Goal: Task Accomplishment & Management: Manage account settings

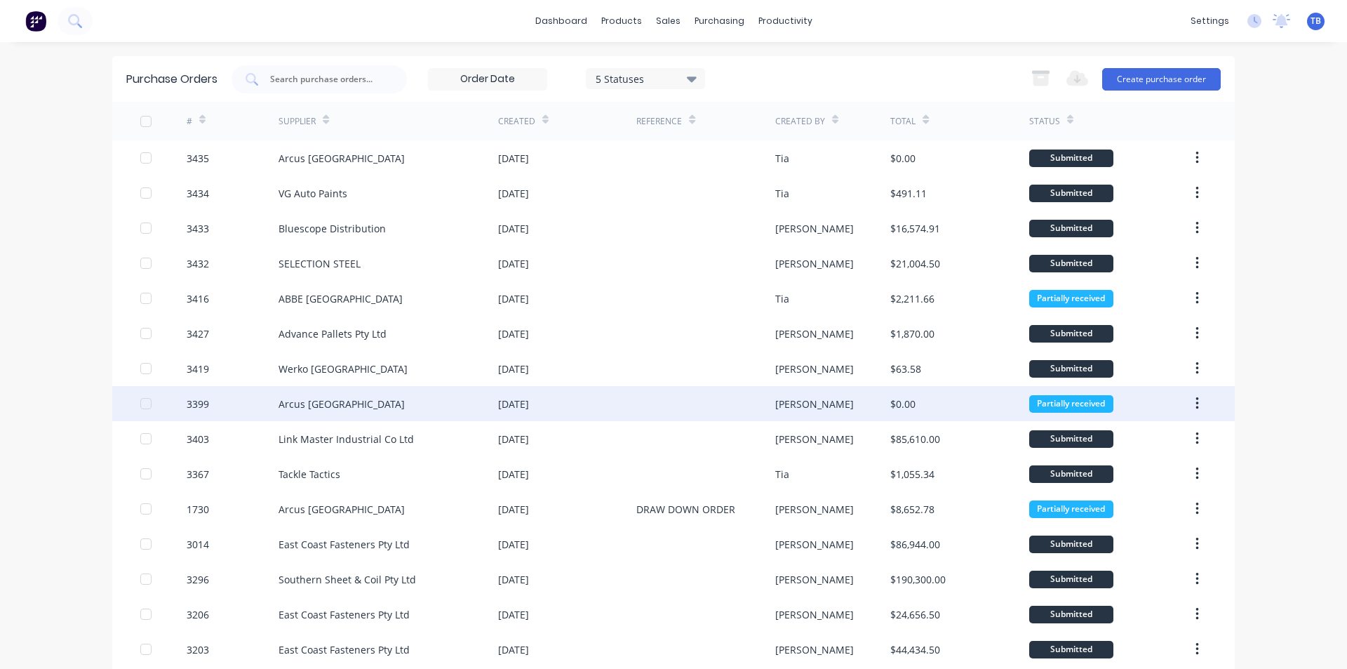
click at [364, 402] on div "Arcus [GEOGRAPHIC_DATA]" at bounding box center [389, 403] width 220 height 35
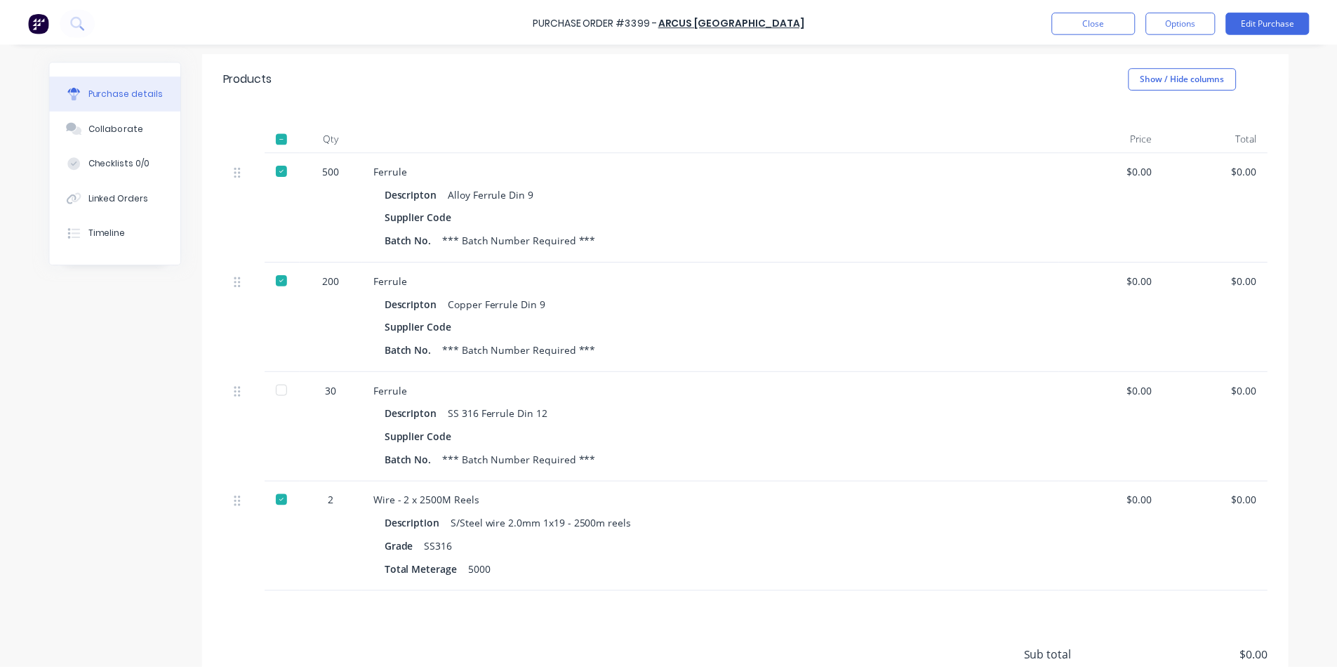
scroll to position [399, 0]
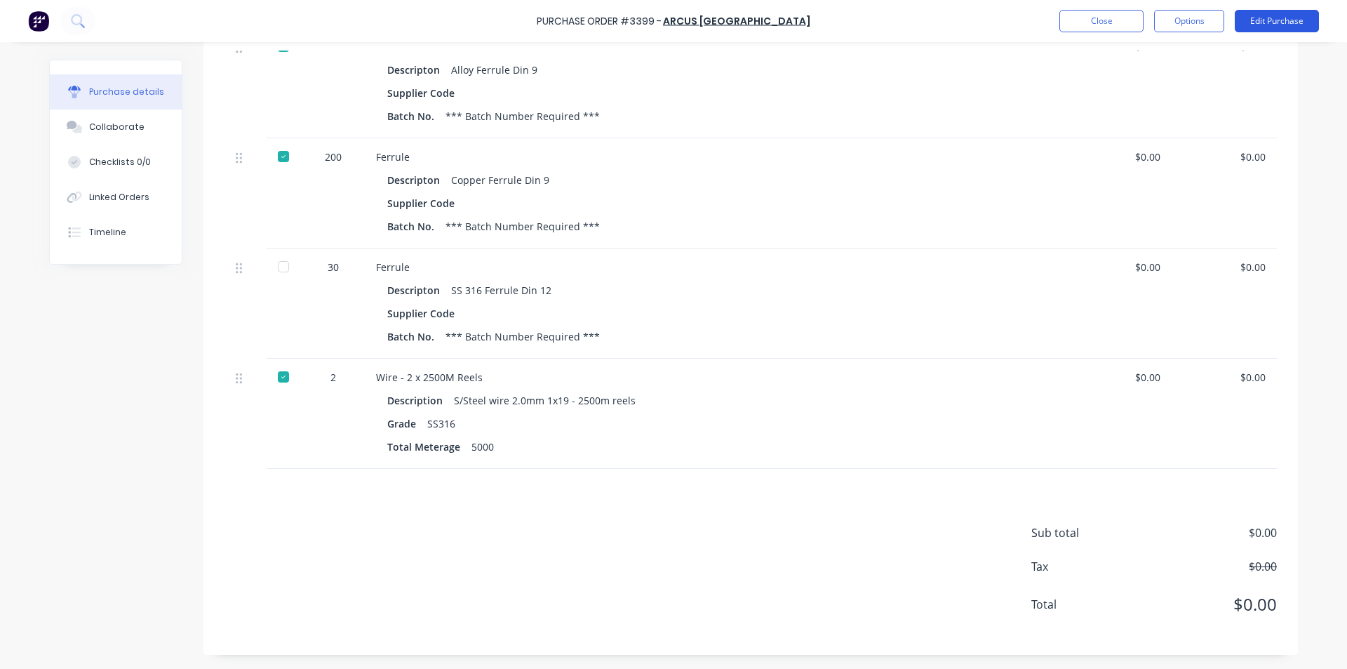
click at [1270, 19] on button "Edit Purchase" at bounding box center [1277, 21] width 84 height 22
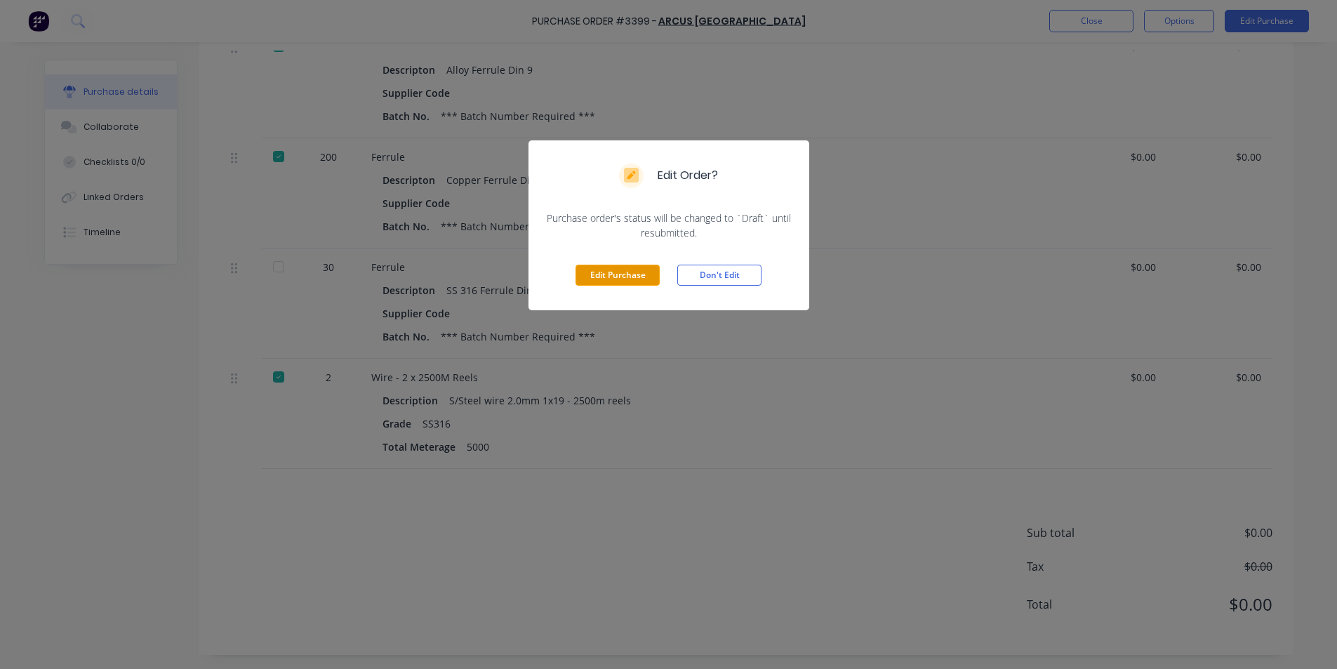
click at [626, 275] on button "Edit Purchase" at bounding box center [617, 275] width 84 height 21
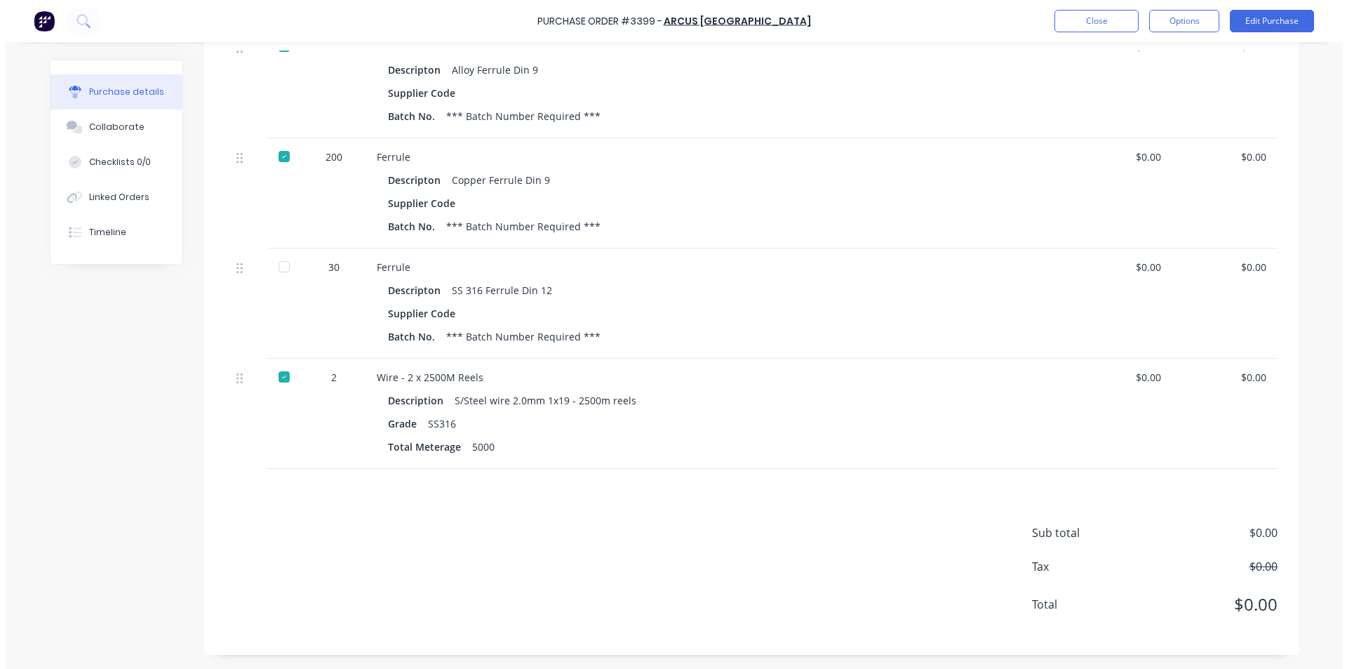
scroll to position [420, 0]
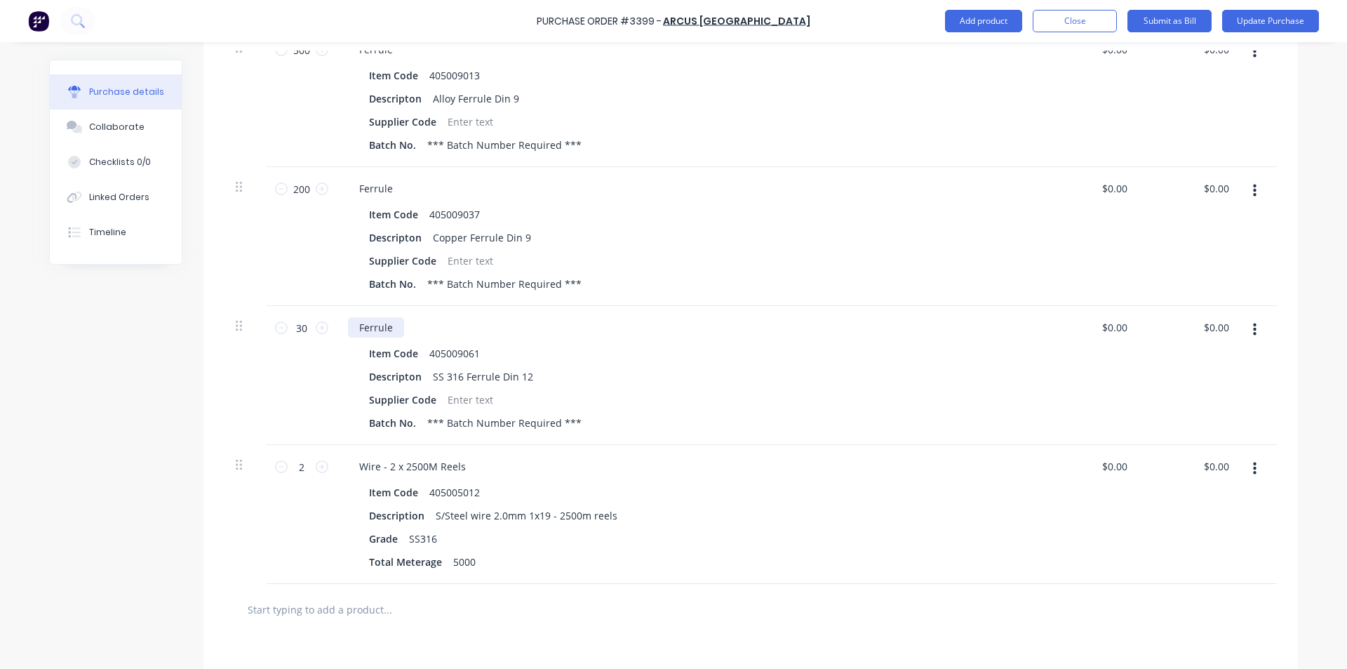
click at [389, 324] on div "Ferrule" at bounding box center [376, 327] width 56 height 20
click at [1273, 22] on button "Update Purchase" at bounding box center [1270, 21] width 97 height 22
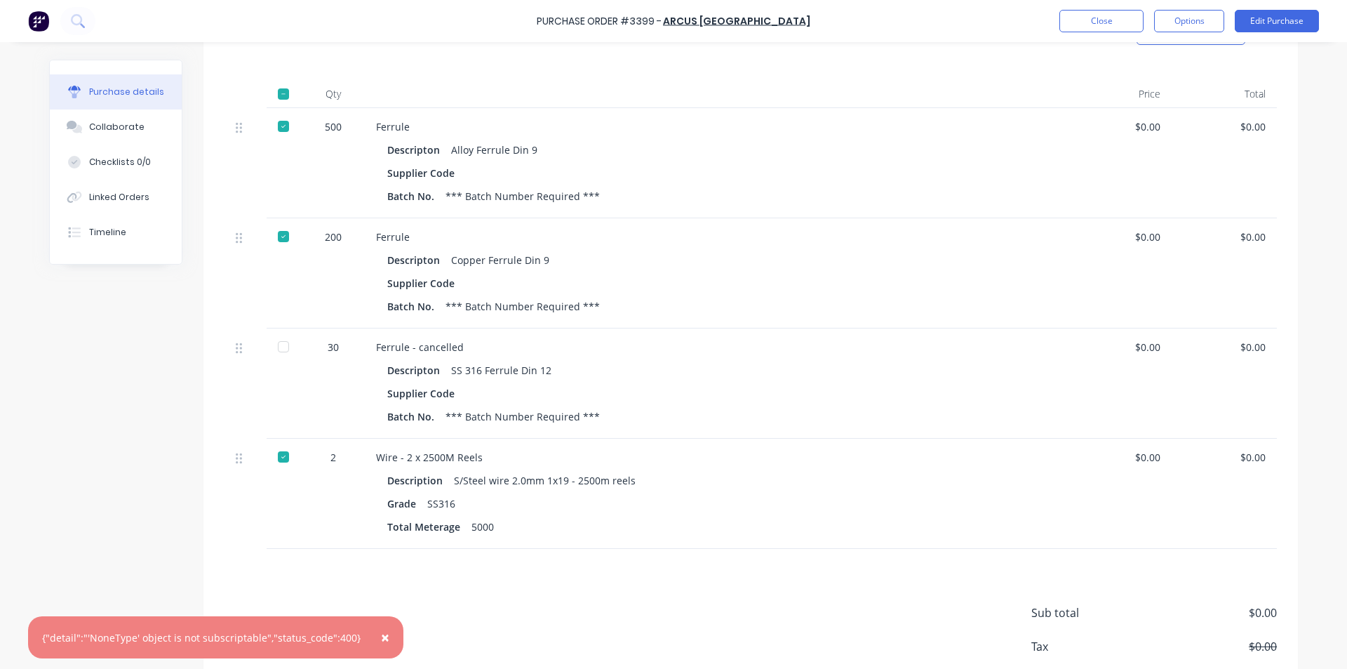
scroll to position [399, 0]
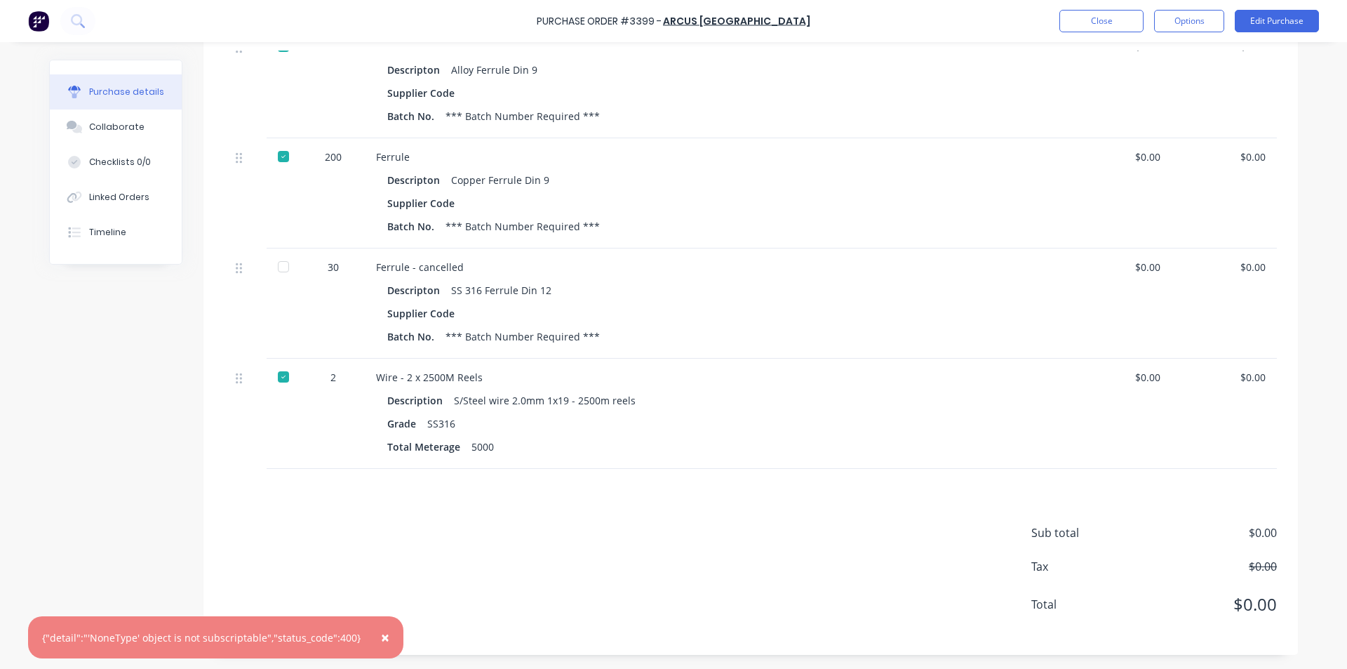
click at [276, 269] on div at bounding box center [283, 267] width 28 height 28
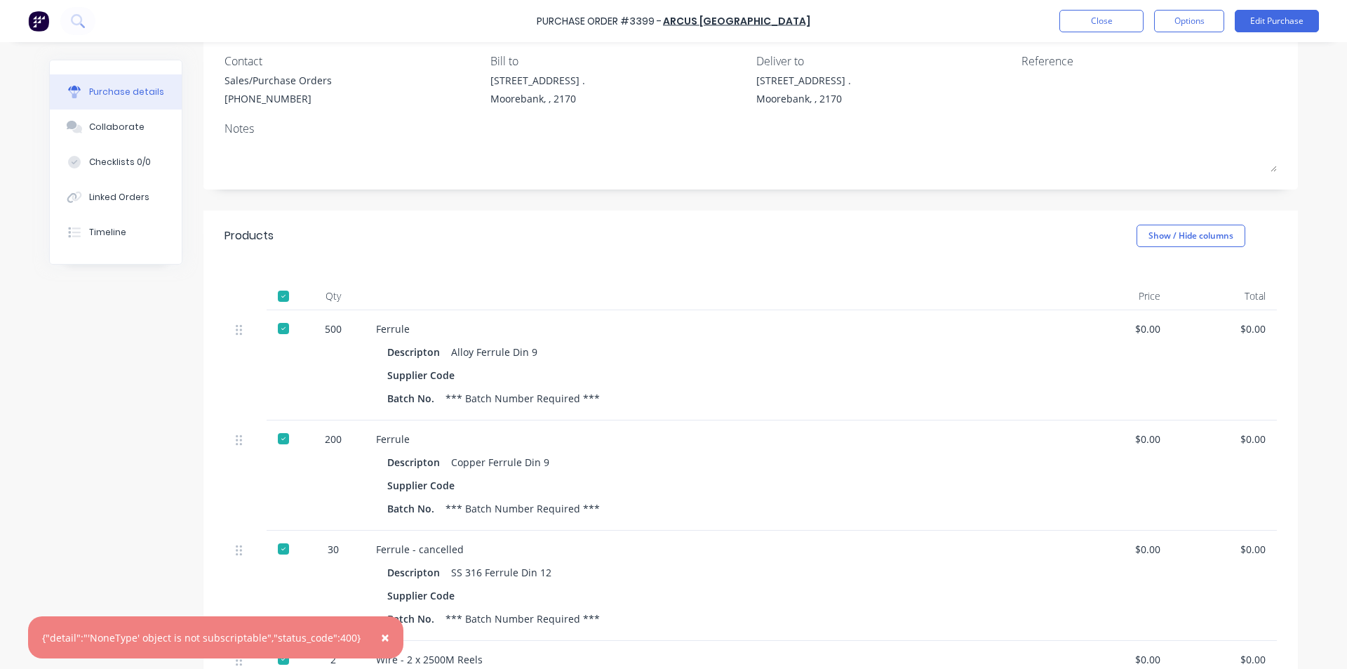
scroll to position [0, 0]
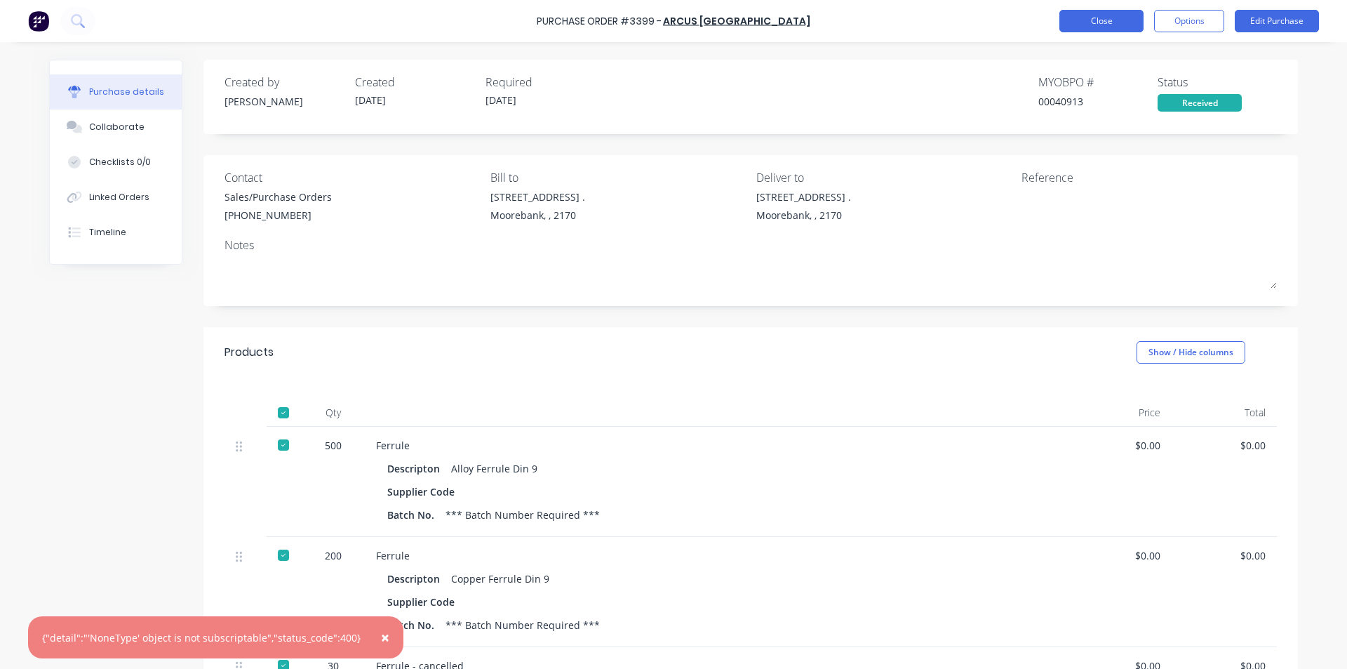
click at [1102, 18] on button "Close" at bounding box center [1102, 21] width 84 height 22
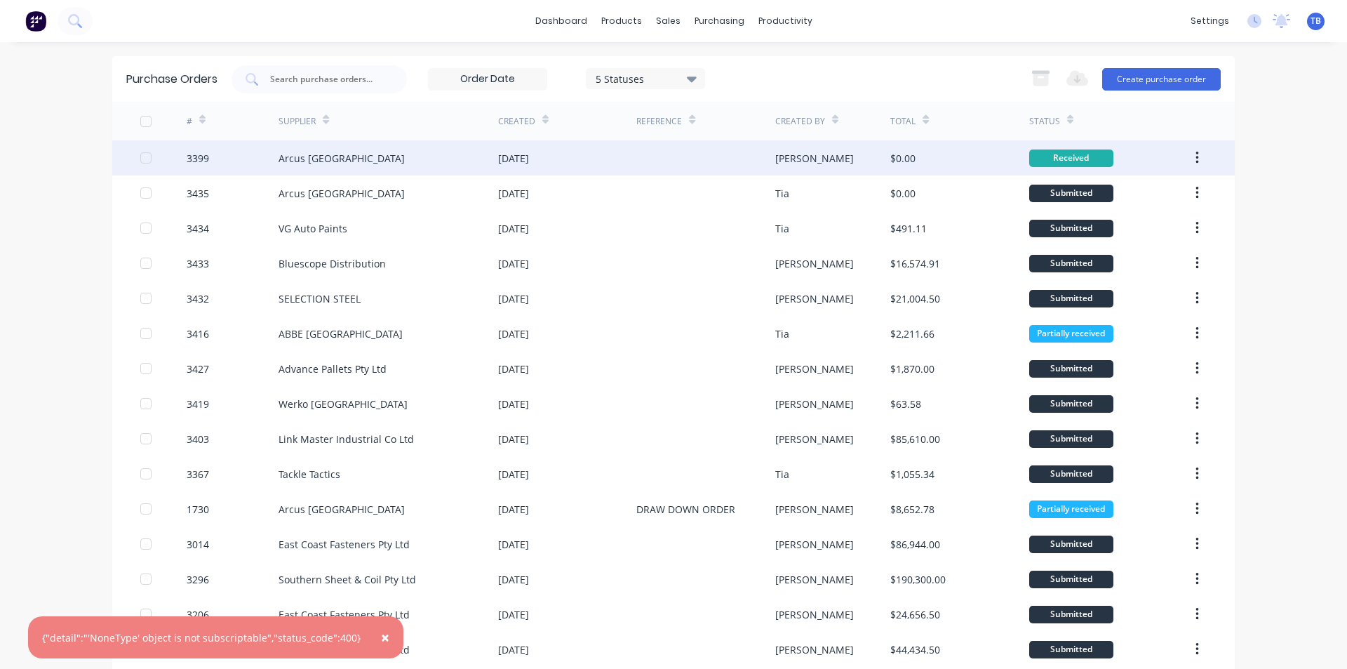
click at [1196, 157] on icon "button" at bounding box center [1198, 157] width 4 height 15
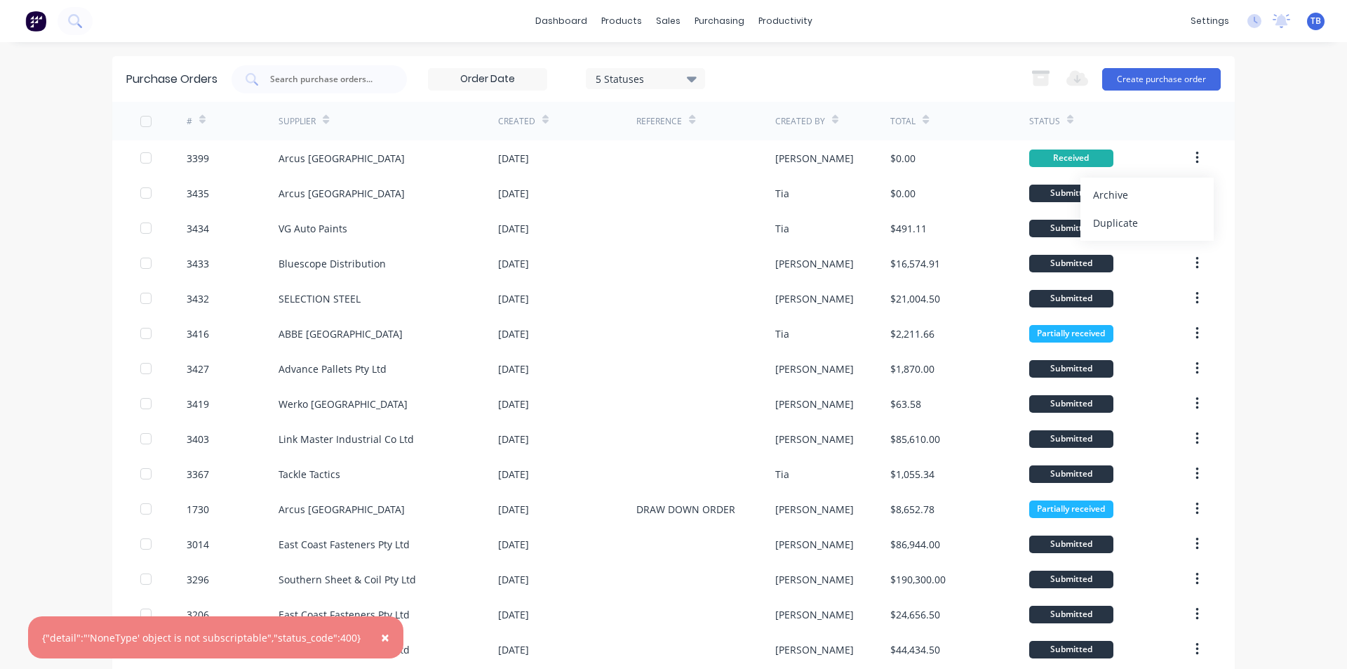
click at [1157, 198] on div "Archive" at bounding box center [1147, 195] width 108 height 20
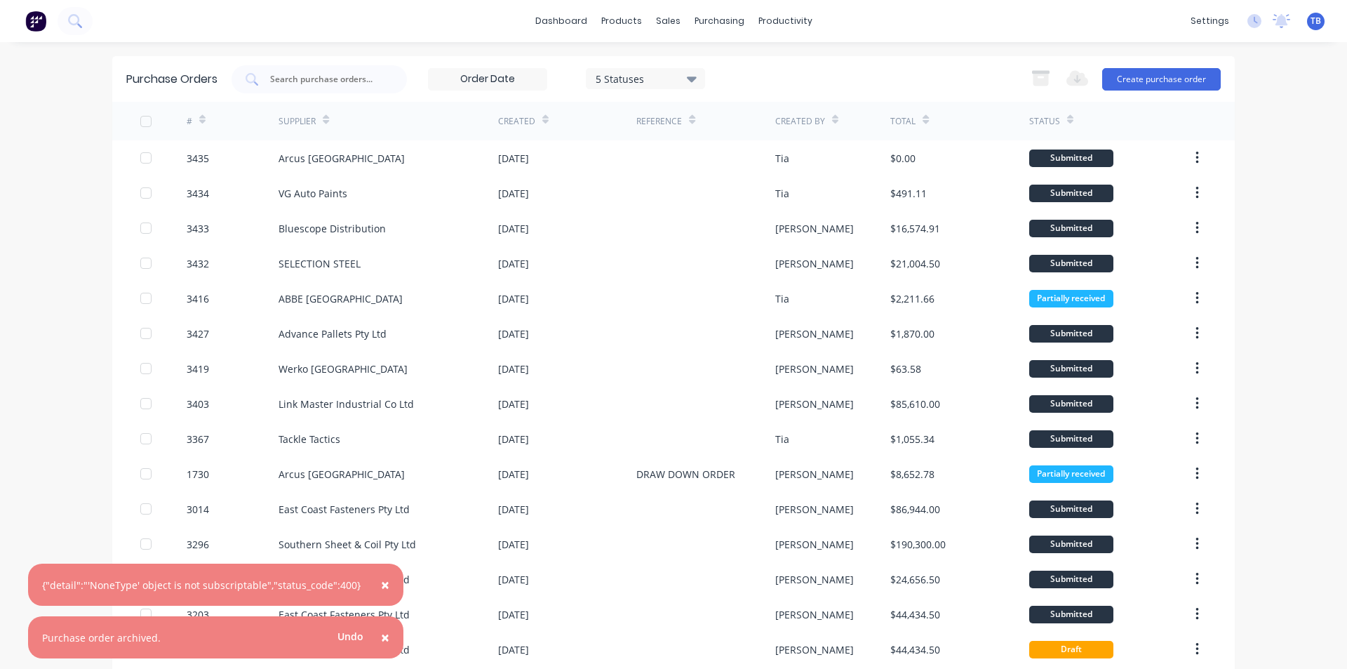
click at [381, 638] on span "×" at bounding box center [385, 637] width 8 height 20
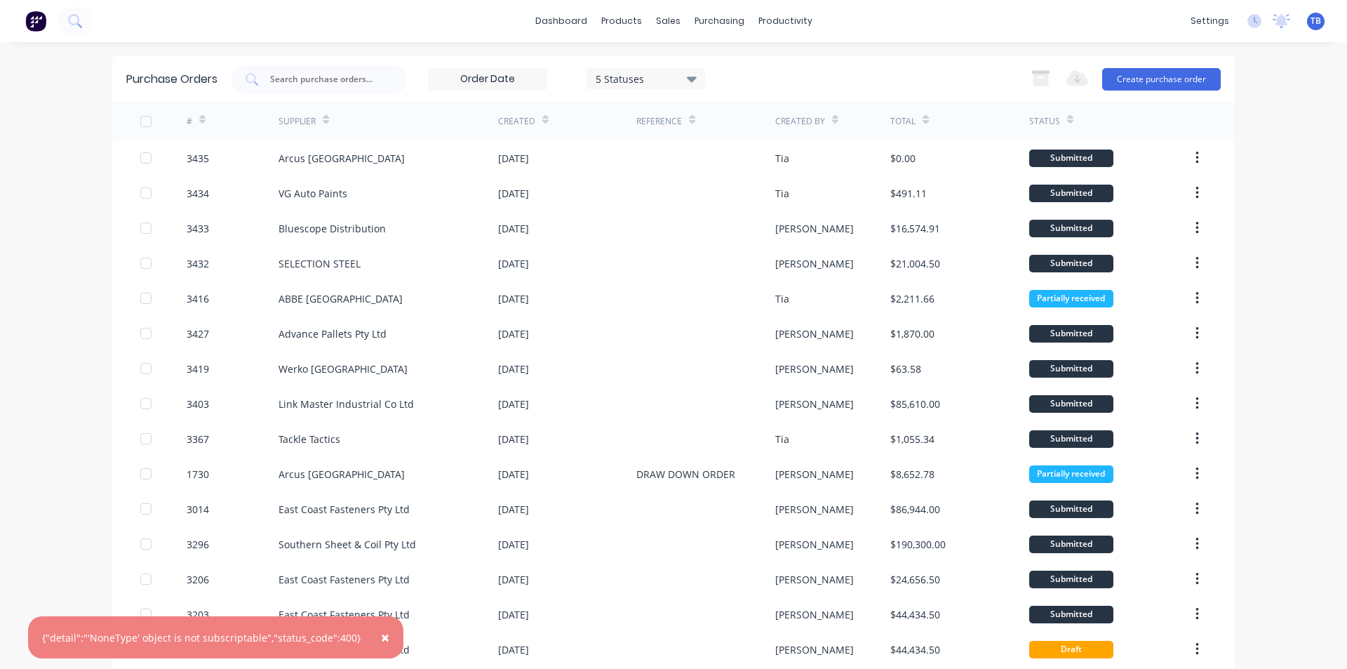
click at [381, 636] on span "×" at bounding box center [385, 637] width 8 height 20
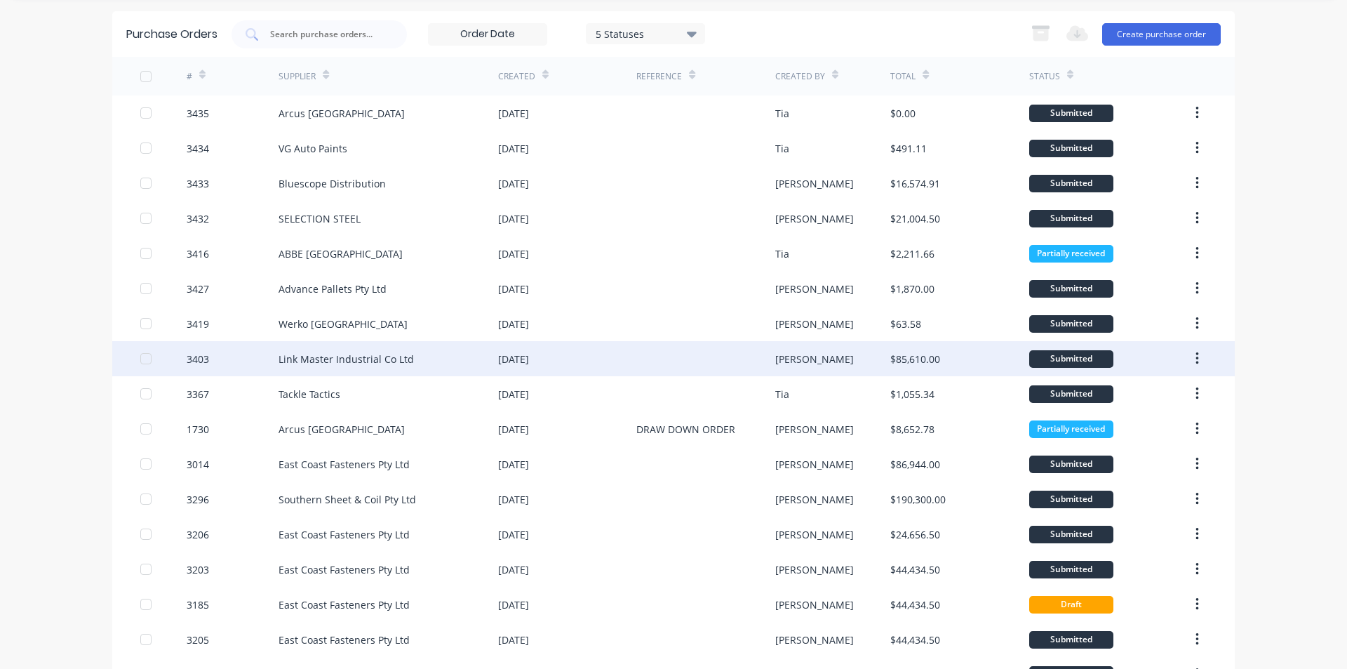
scroll to position [70, 0]
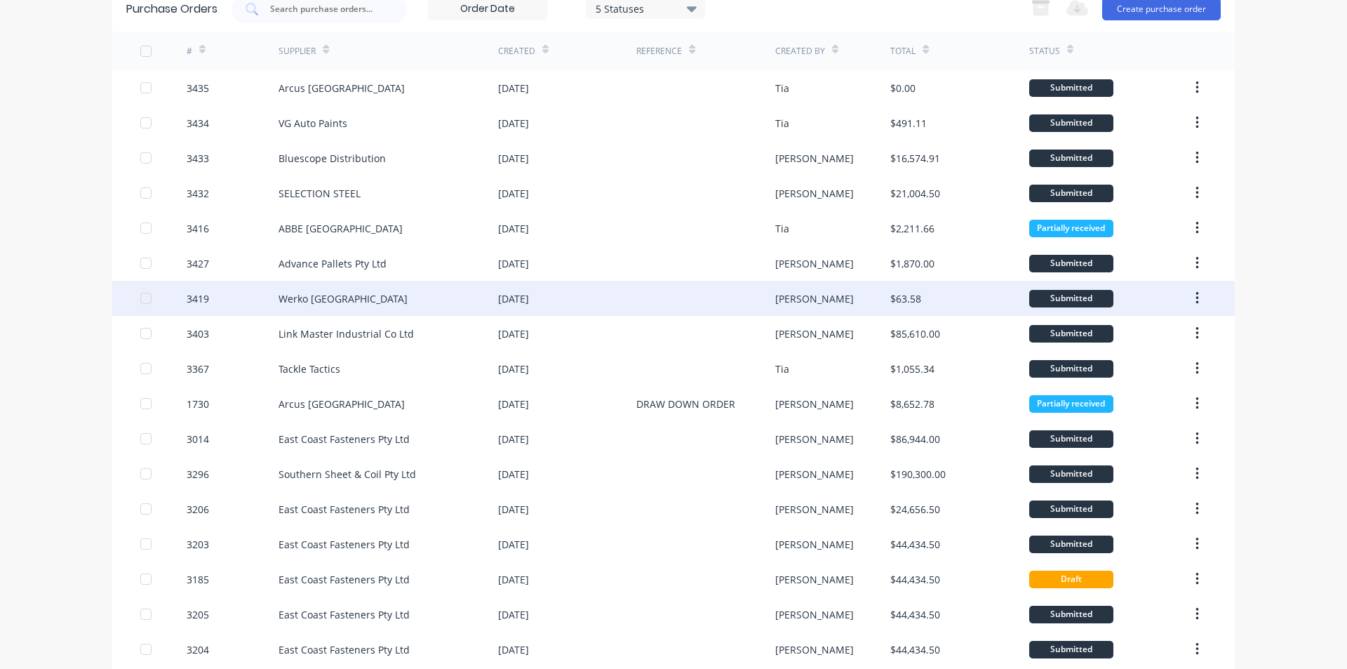
click at [380, 299] on div "Werko [GEOGRAPHIC_DATA]" at bounding box center [389, 298] width 220 height 35
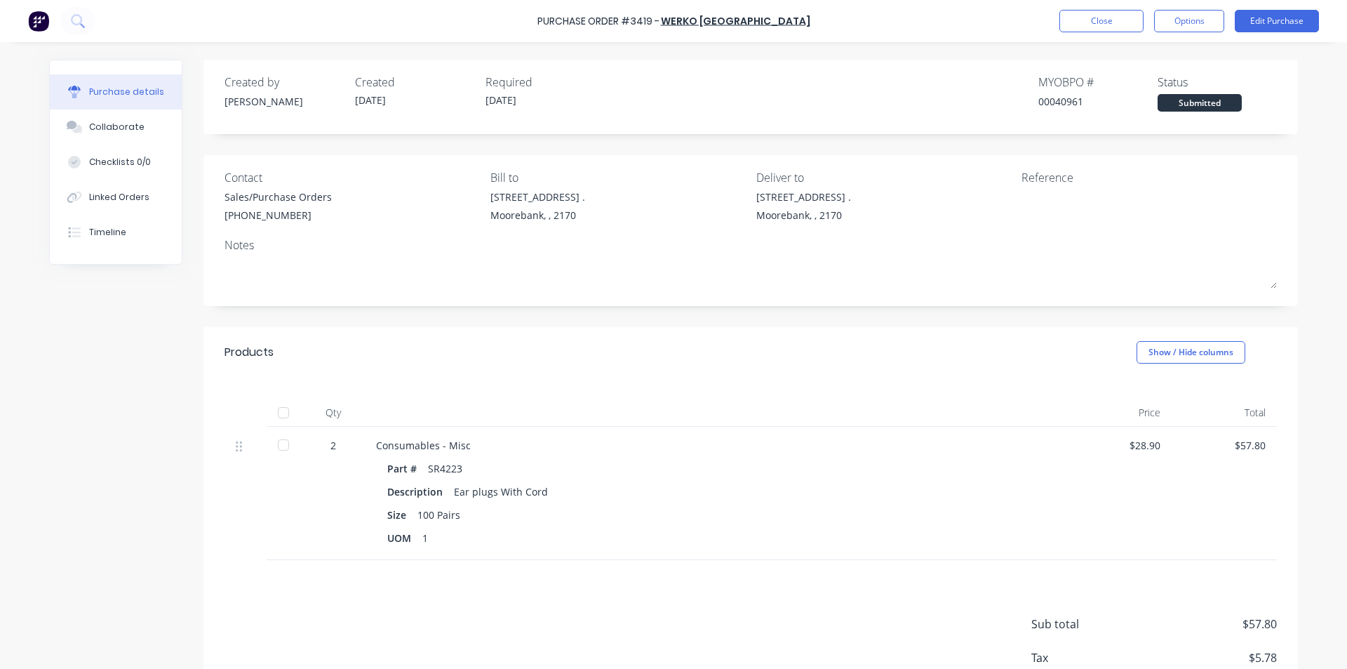
click at [278, 448] on div at bounding box center [283, 445] width 28 height 28
click at [1101, 20] on button "Close" at bounding box center [1102, 21] width 84 height 22
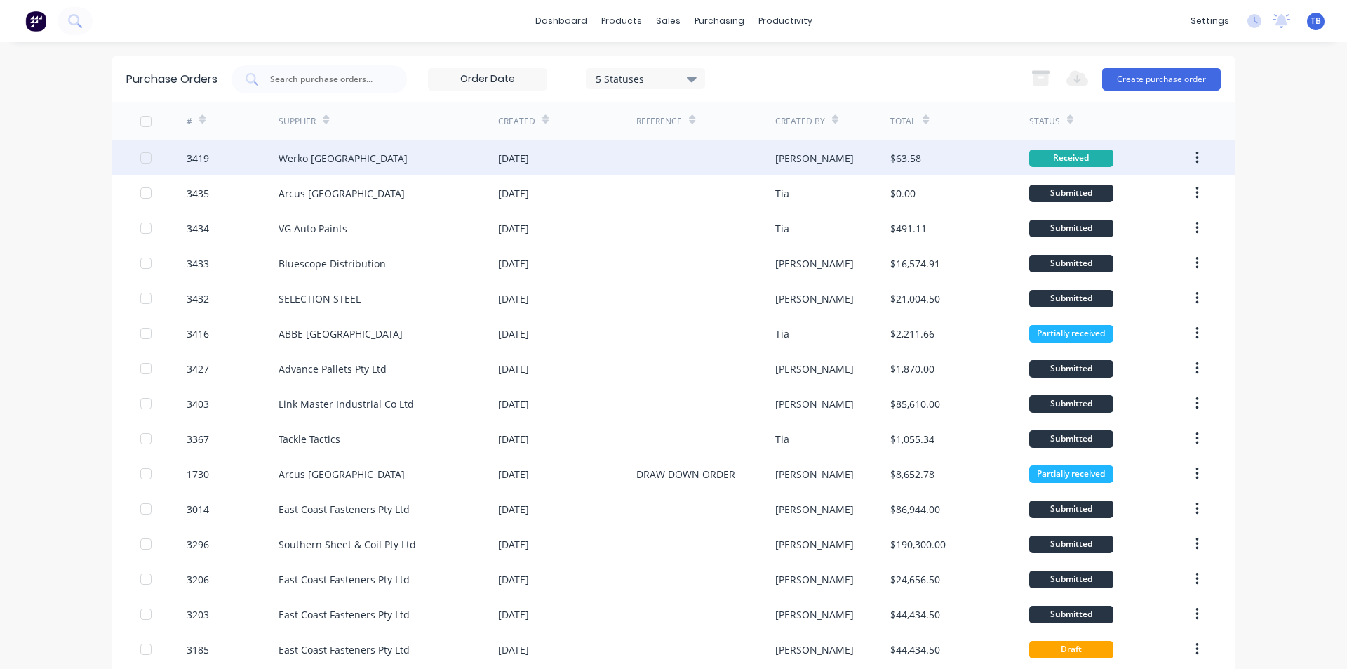
click at [1196, 161] on icon "button" at bounding box center [1198, 157] width 4 height 15
click at [1164, 192] on div "Archive" at bounding box center [1147, 195] width 108 height 20
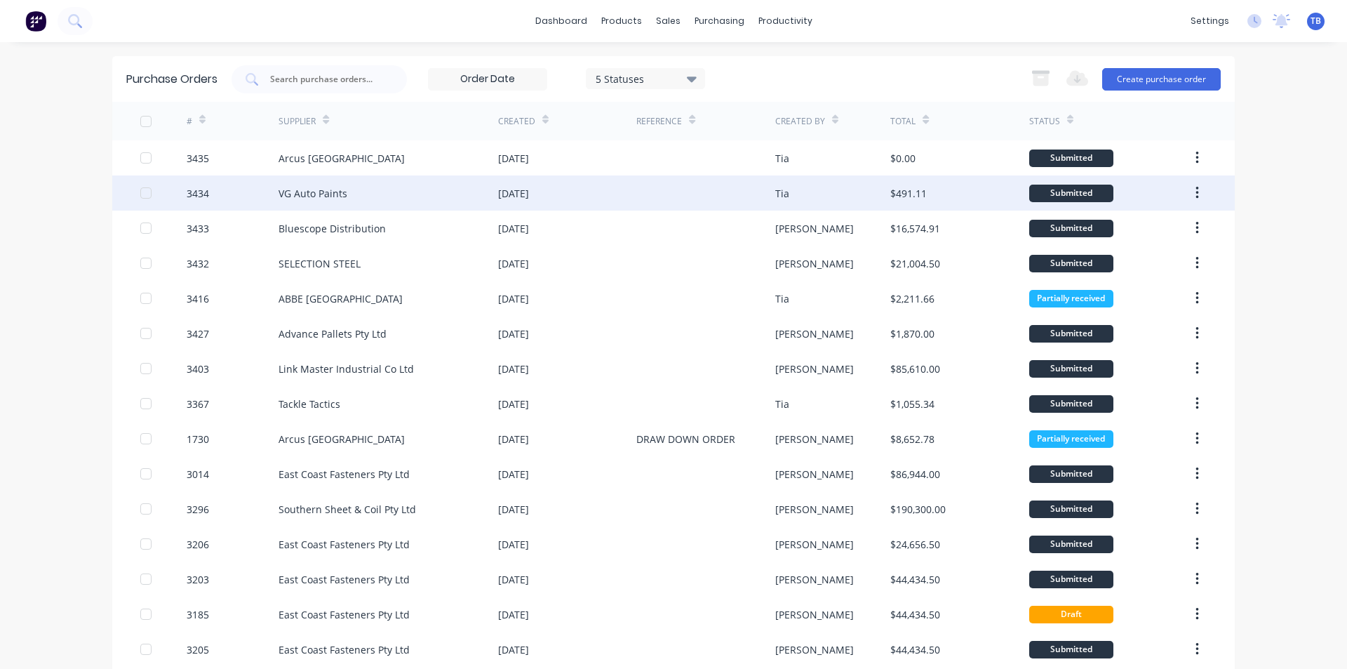
click at [336, 189] on div "VG Auto Paints" at bounding box center [313, 193] width 69 height 15
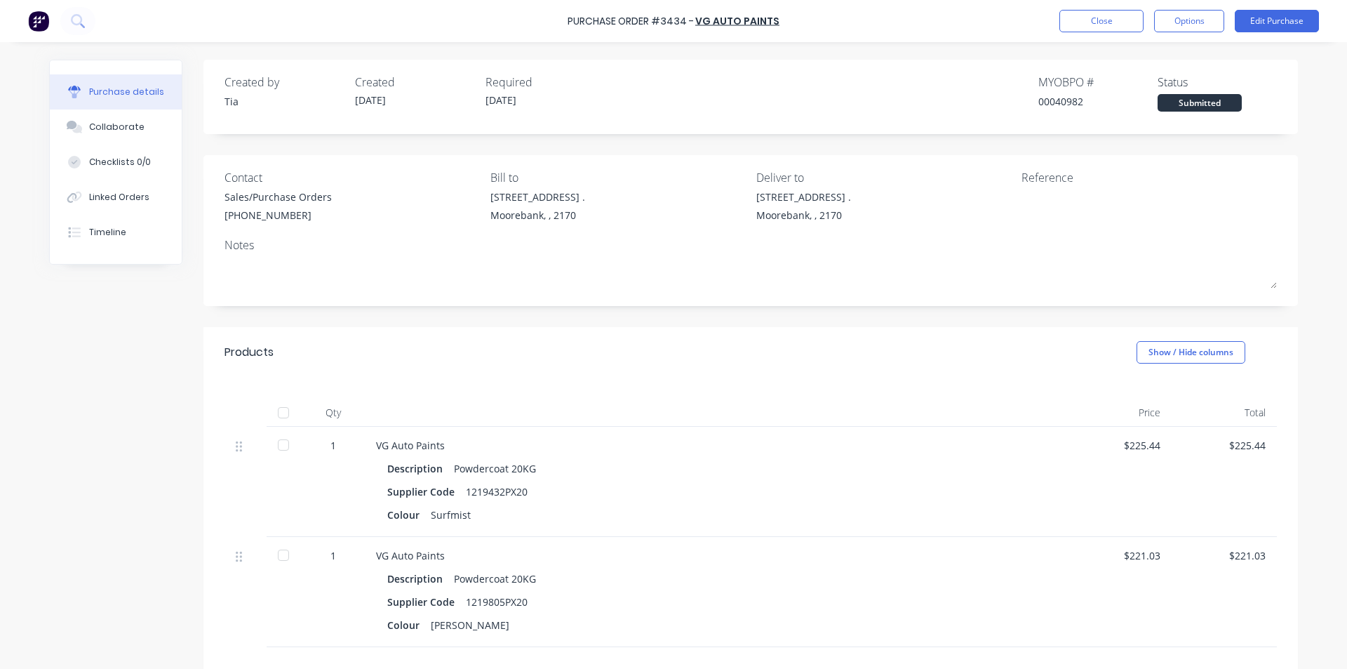
drag, startPoint x: 283, startPoint y: 448, endPoint x: 269, endPoint y: 570, distance: 122.8
click at [283, 447] on div at bounding box center [283, 445] width 28 height 28
click at [278, 562] on div at bounding box center [283, 555] width 28 height 28
click at [1107, 12] on button "Close" at bounding box center [1102, 21] width 84 height 22
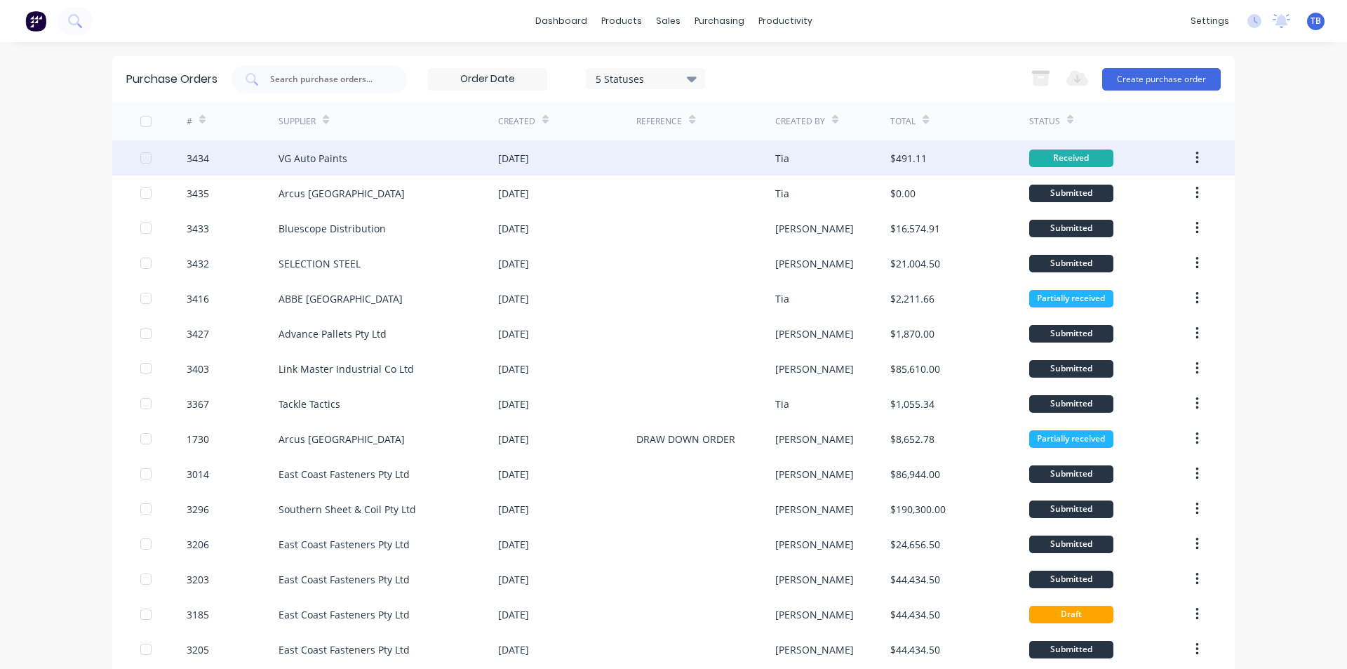
click at [1189, 153] on button "button" at bounding box center [1197, 157] width 33 height 25
click at [1107, 198] on div "Archive" at bounding box center [1147, 195] width 108 height 20
